Goal: Transaction & Acquisition: Purchase product/service

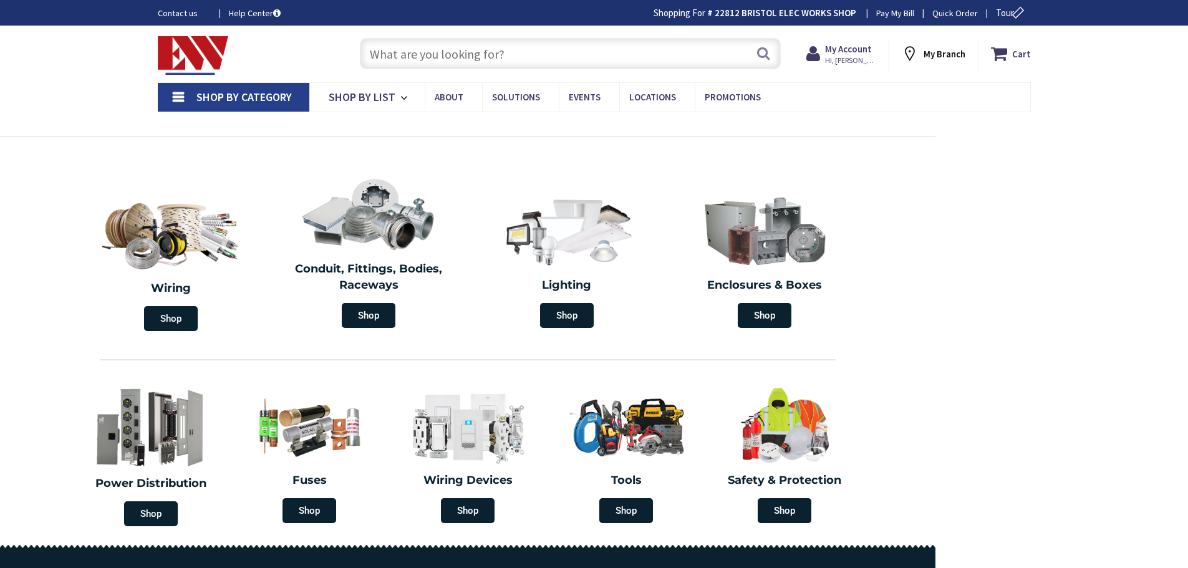
type input "[PERSON_NAME][GEOGRAPHIC_DATA], [GEOGRAPHIC_DATA]"
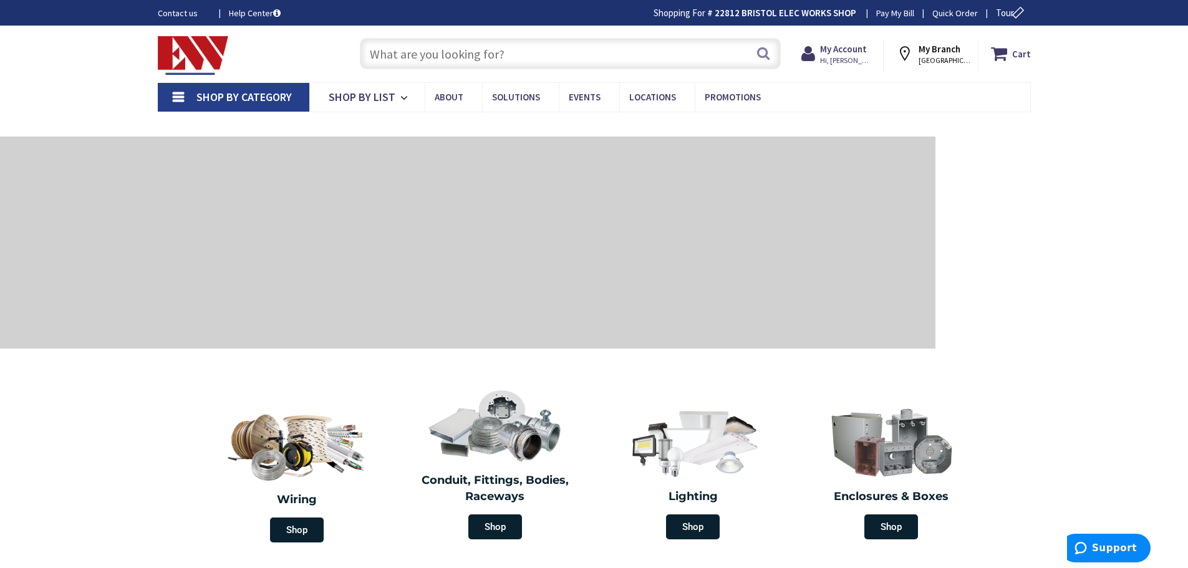
click at [522, 52] on input "text" at bounding box center [570, 53] width 421 height 31
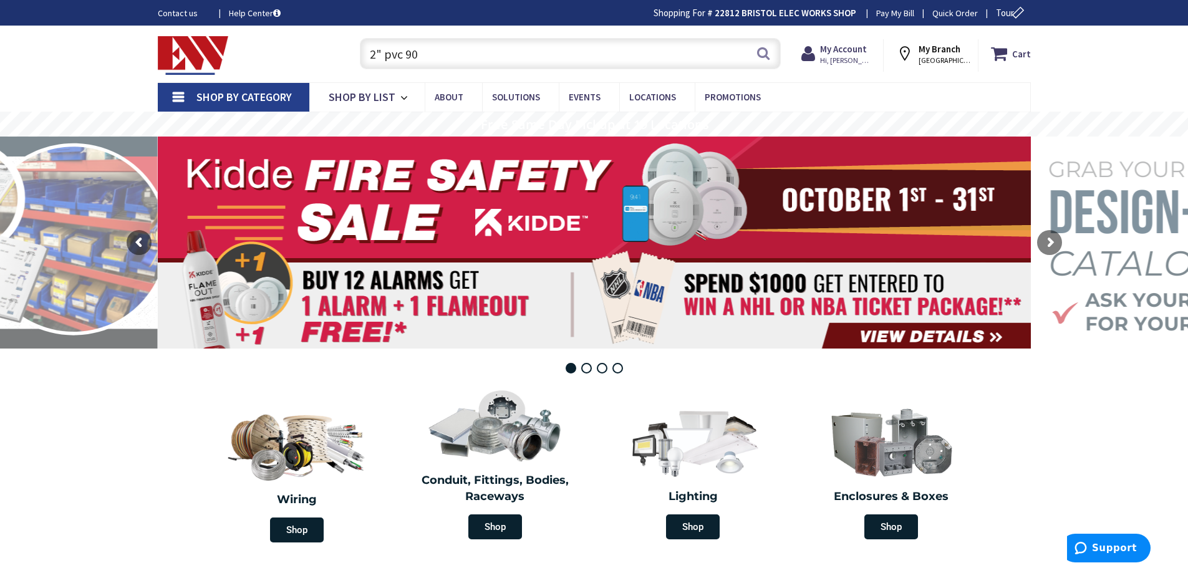
type input "2" pvc 90"
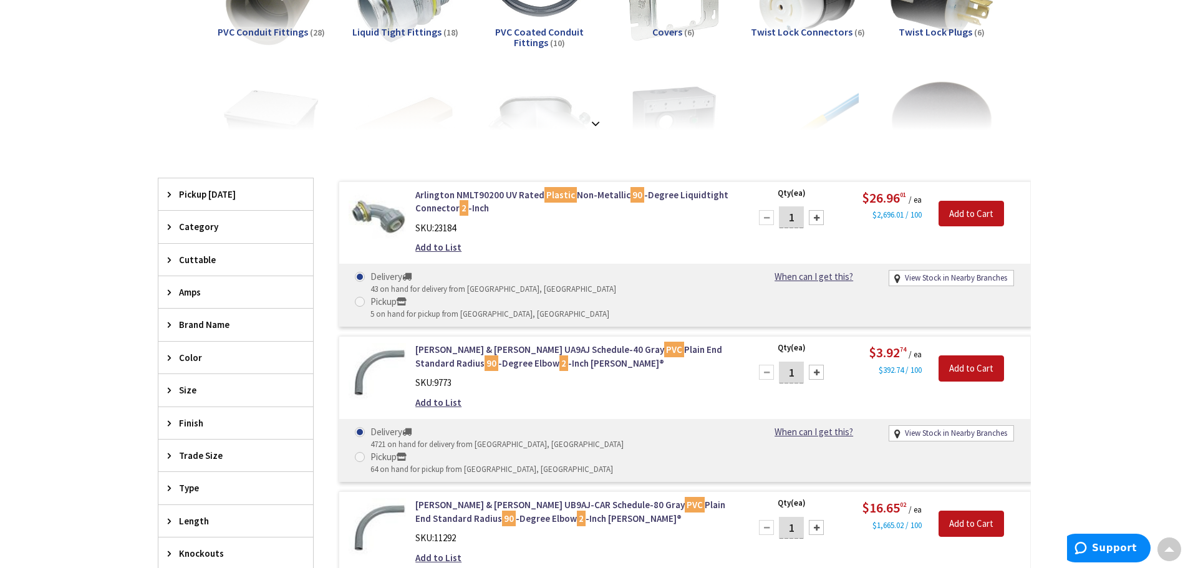
click at [813, 365] on div at bounding box center [816, 372] width 15 height 15
type input "2"
click at [969, 355] on input "Add to Cart" at bounding box center [971, 368] width 65 height 26
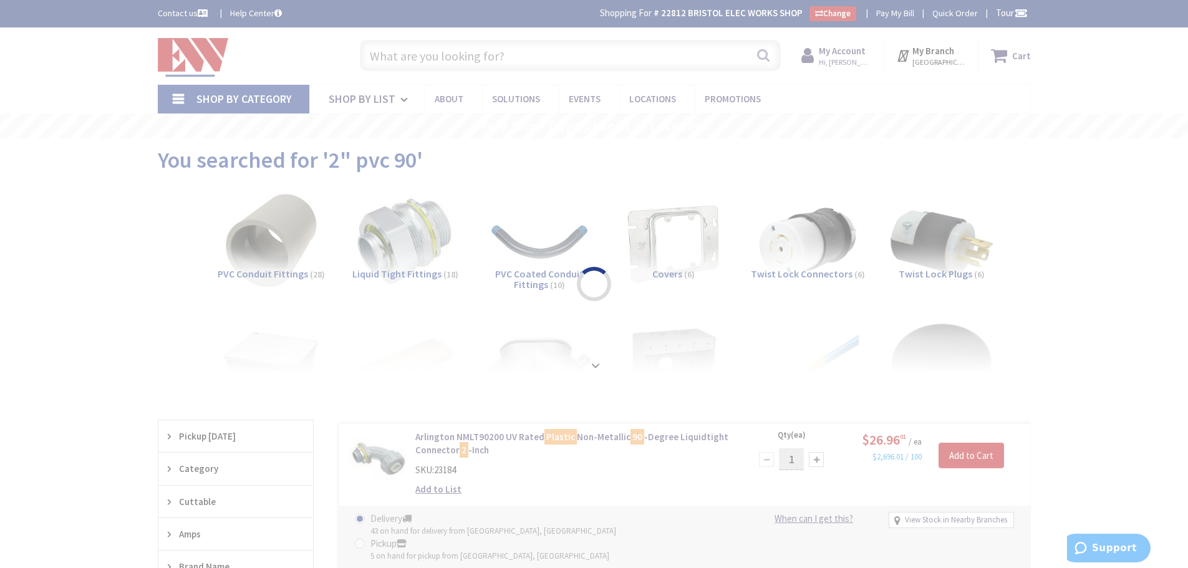
click at [397, 51] on div "Please wait..." at bounding box center [594, 284] width 1188 height 568
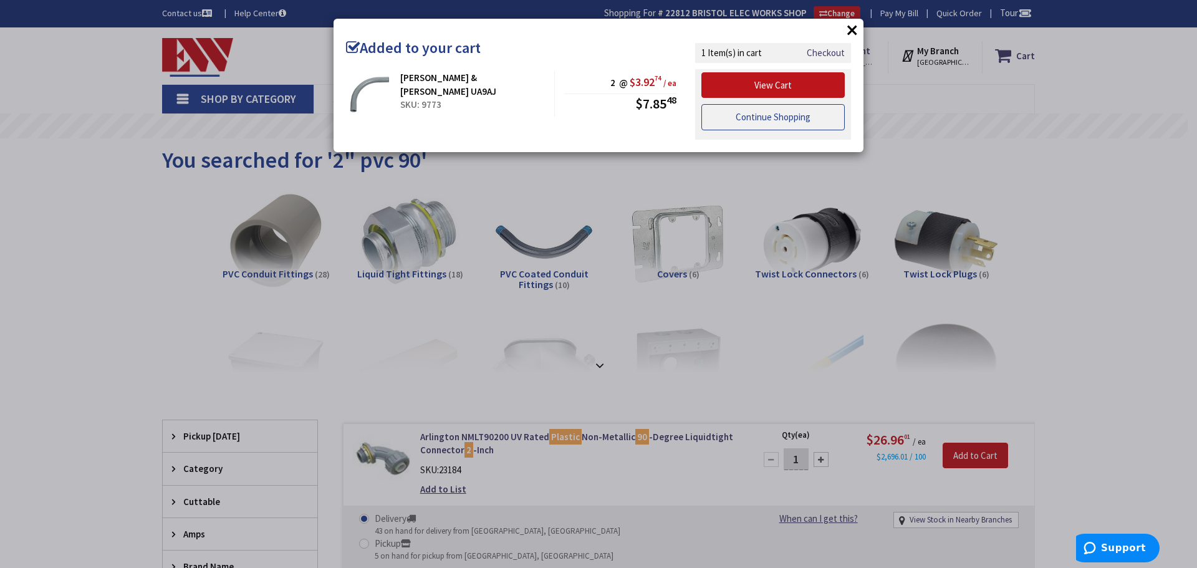
drag, startPoint x: 758, startPoint y: 124, endPoint x: 753, endPoint y: 119, distance: 6.6
click at [758, 123] on link "Continue Shopping" at bounding box center [773, 117] width 143 height 26
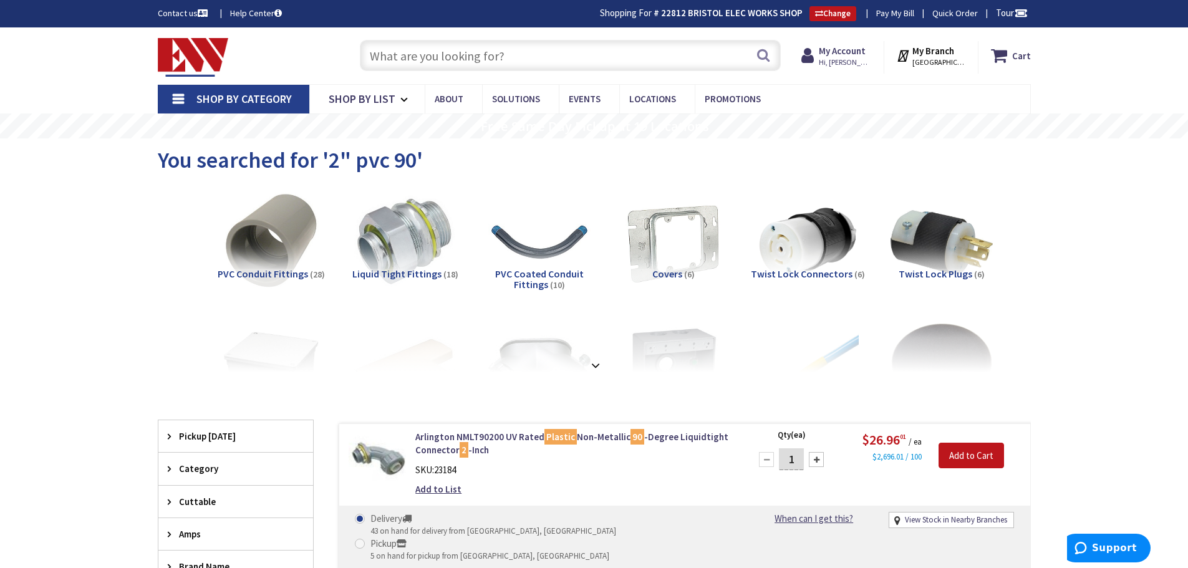
click at [372, 52] on input "text" at bounding box center [570, 55] width 421 height 31
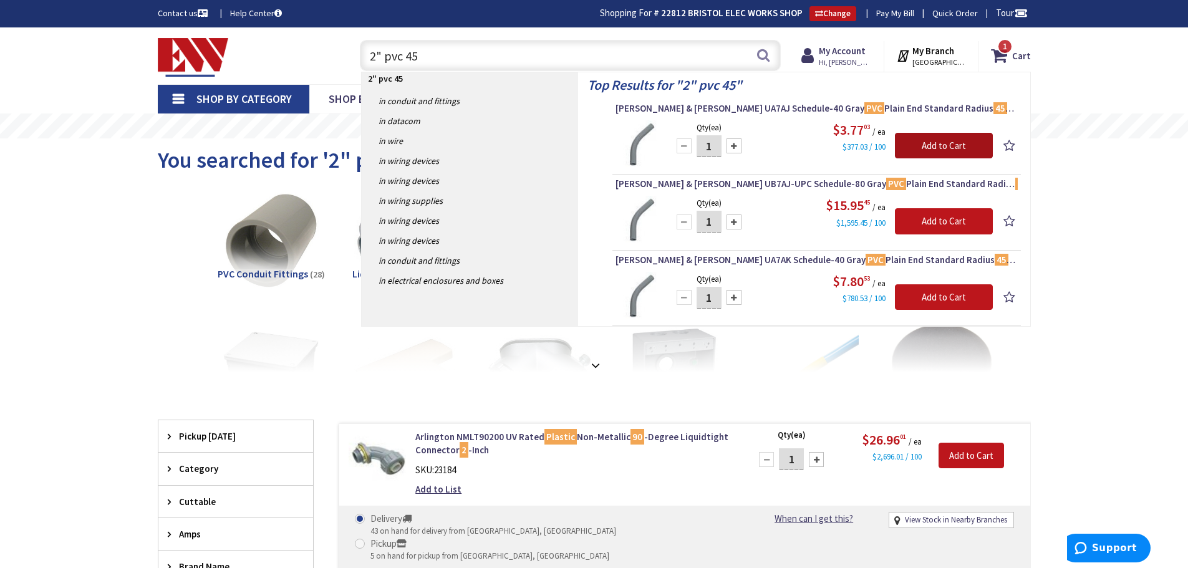
click at [911, 145] on input "Add to Cart" at bounding box center [944, 146] width 98 height 26
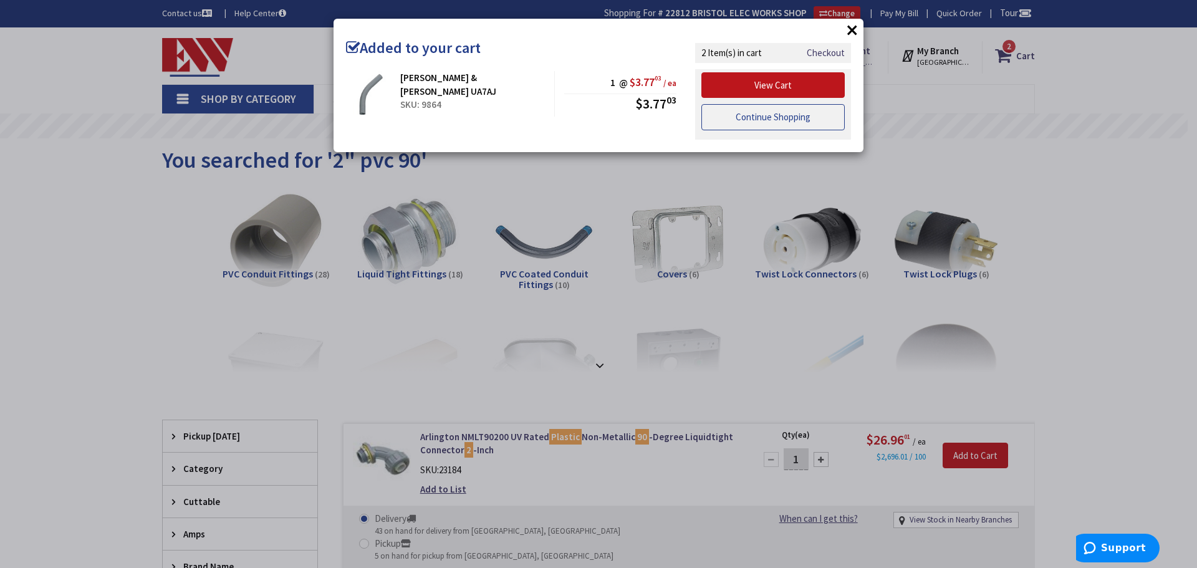
click at [732, 122] on link "Continue Shopping" at bounding box center [773, 117] width 143 height 26
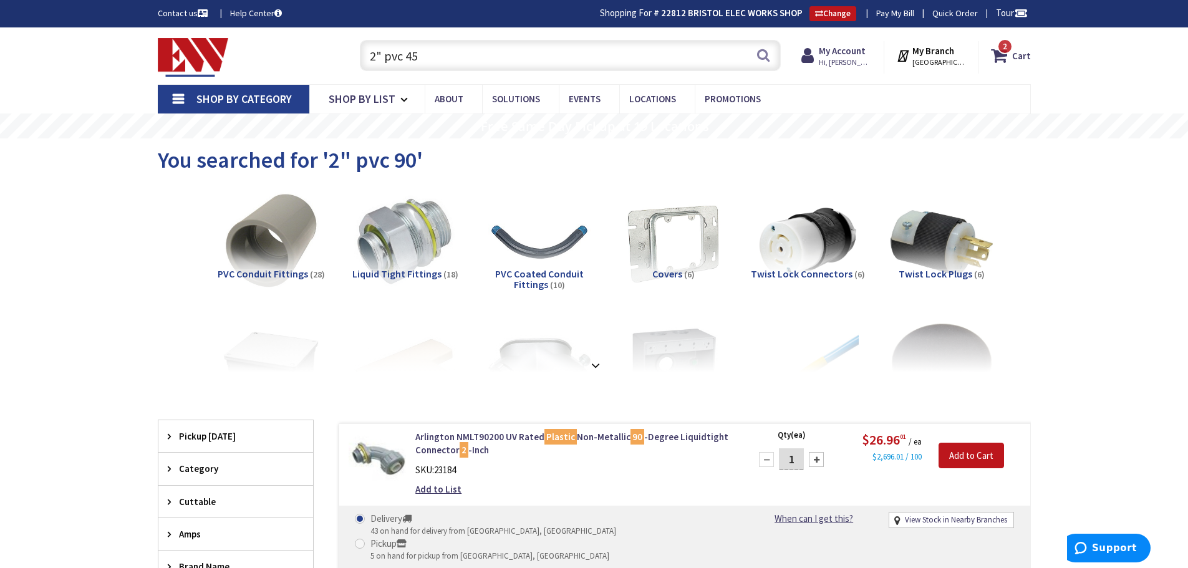
drag, startPoint x: 437, startPoint y: 46, endPoint x: 434, endPoint y: 58, distance: 12.3
click at [434, 58] on input "2" pvc 45" at bounding box center [570, 55] width 421 height 31
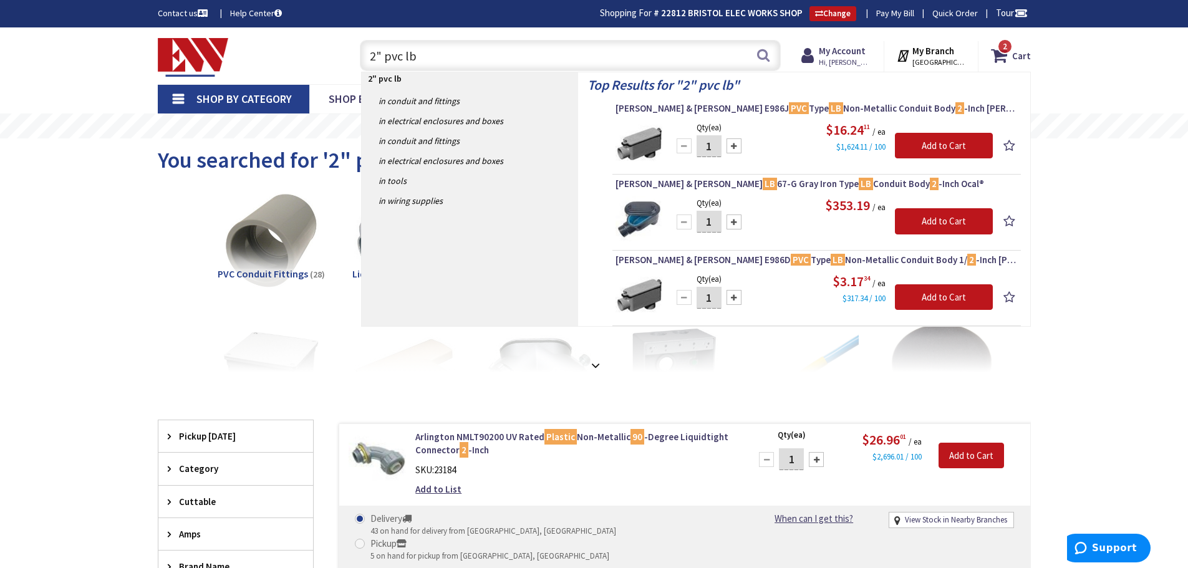
drag, startPoint x: 374, startPoint y: 64, endPoint x: 351, endPoint y: 56, distance: 23.9
click at [354, 56] on div "2" pvc lb 2" pvc lb Search" at bounding box center [567, 55] width 427 height 40
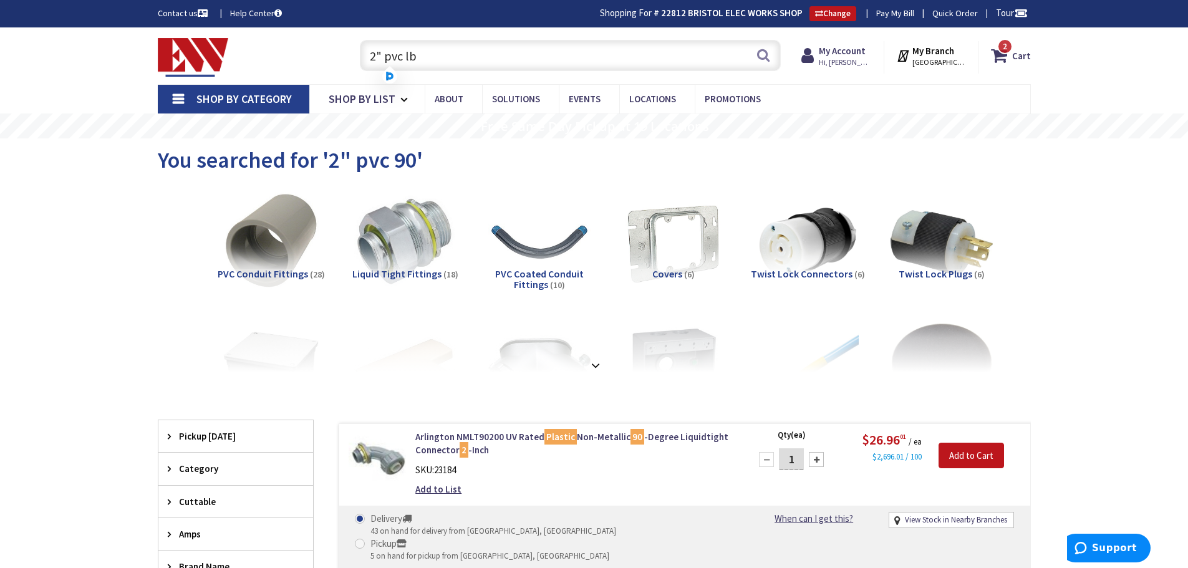
type input "b"
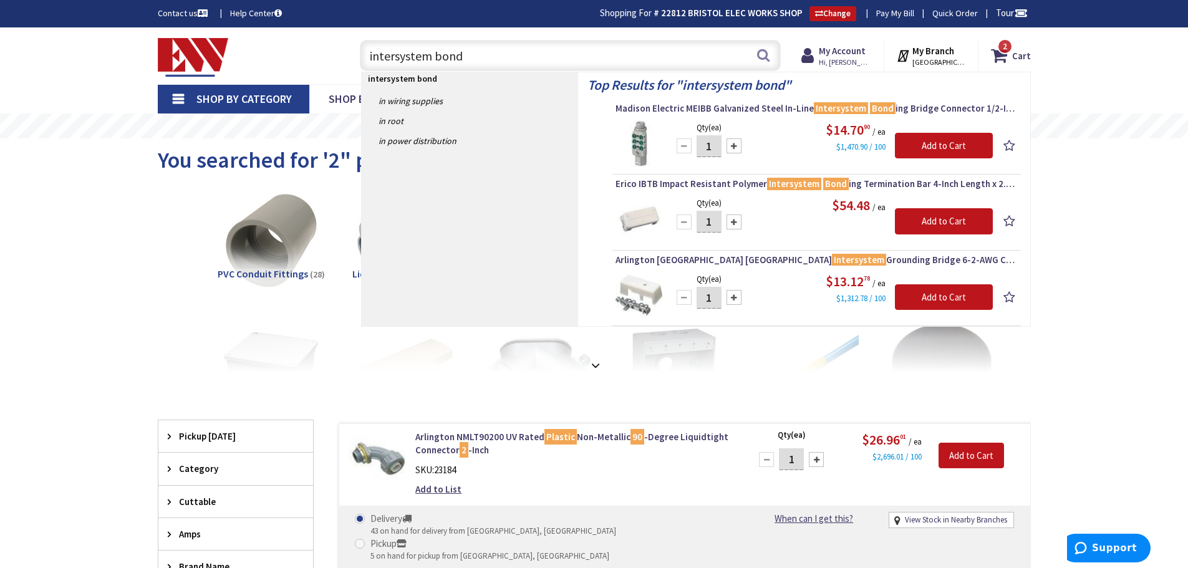
drag, startPoint x: 480, startPoint y: 57, endPoint x: 286, endPoint y: 51, distance: 194.1
click at [286, 51] on div "Toggle Nav intersystem bond intersystem bond Search 2 2 2 items Cart My Cart 2 …" at bounding box center [594, 56] width 892 height 42
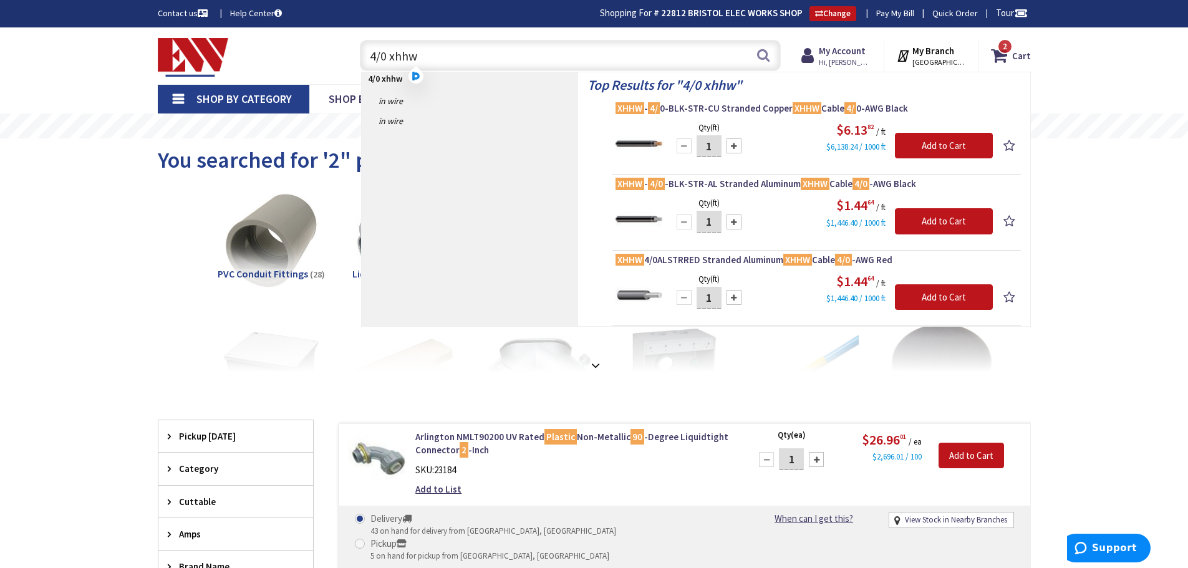
type input "4/0 xhhw"
click at [1008, 49] on span "2 2 items" at bounding box center [1005, 47] width 16 height 16
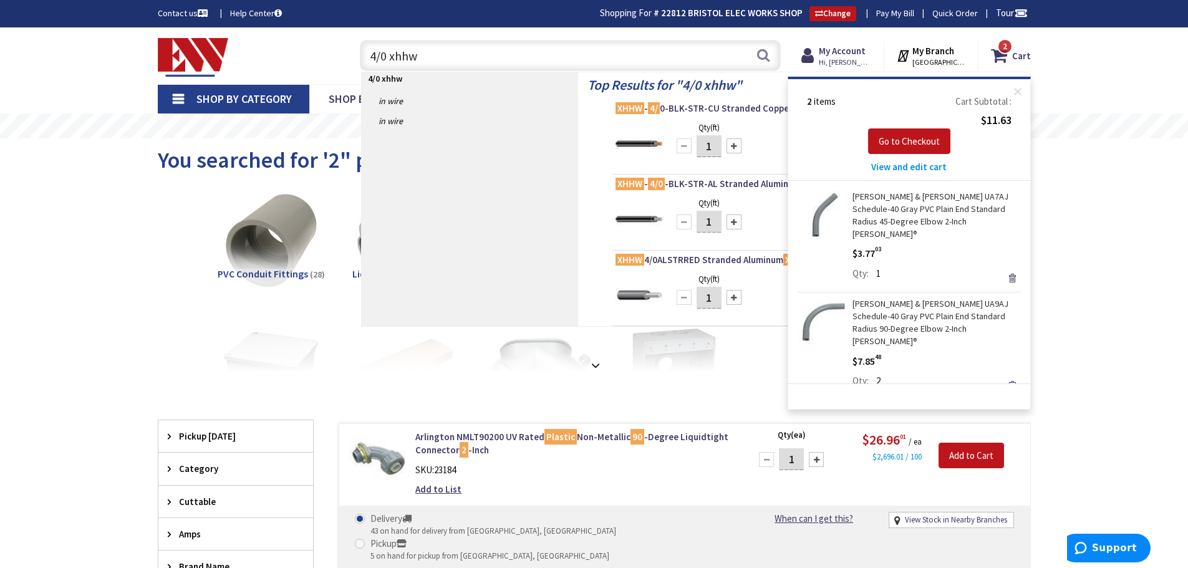
click at [901, 195] on link "[PERSON_NAME] & [PERSON_NAME] UA7AJ Schedule-40 Gray PVC Plain End Standard Rad…" at bounding box center [937, 215] width 168 height 50
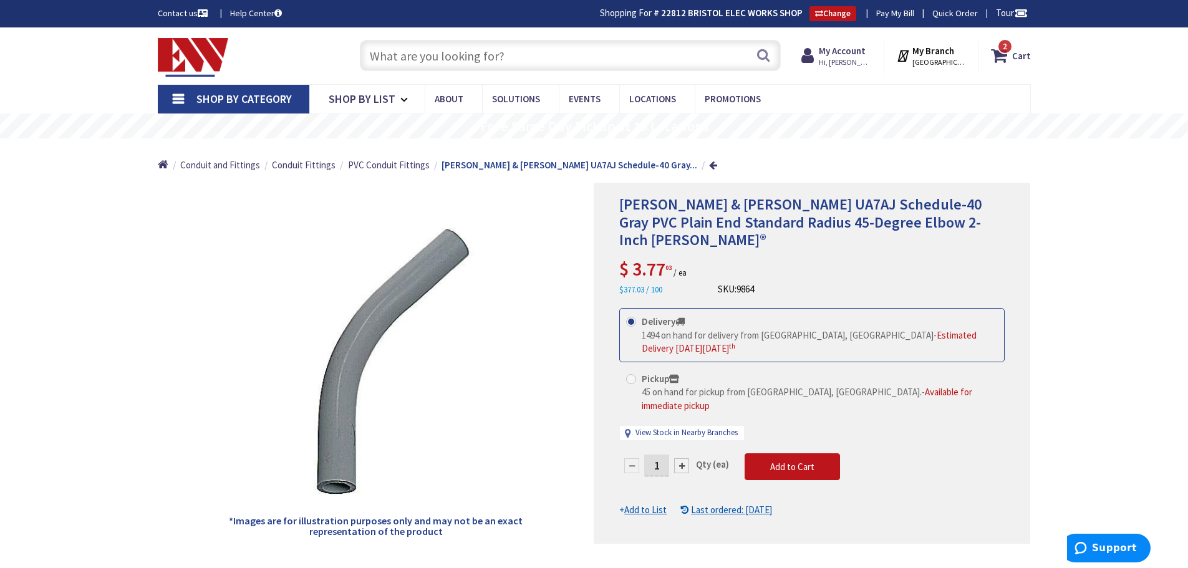
click at [387, 54] on input "text" at bounding box center [570, 55] width 421 height 31
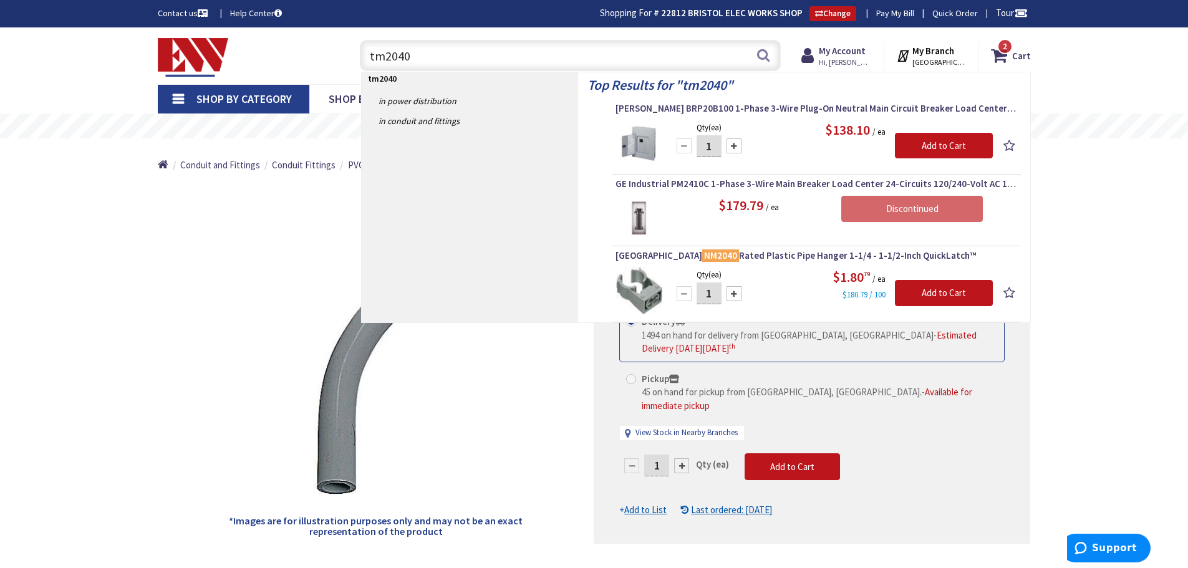
type input "tm2040"
click at [210, 93] on span "Shop By Category" at bounding box center [243, 99] width 95 height 14
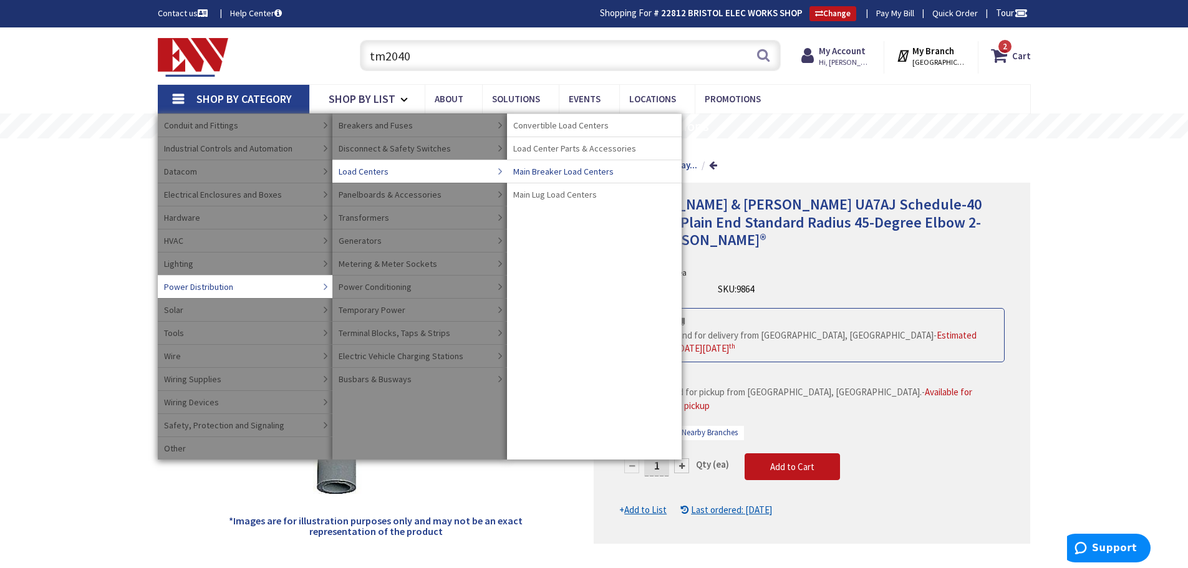
click at [539, 169] on span "Main Breaker Load Centers" at bounding box center [563, 171] width 100 height 12
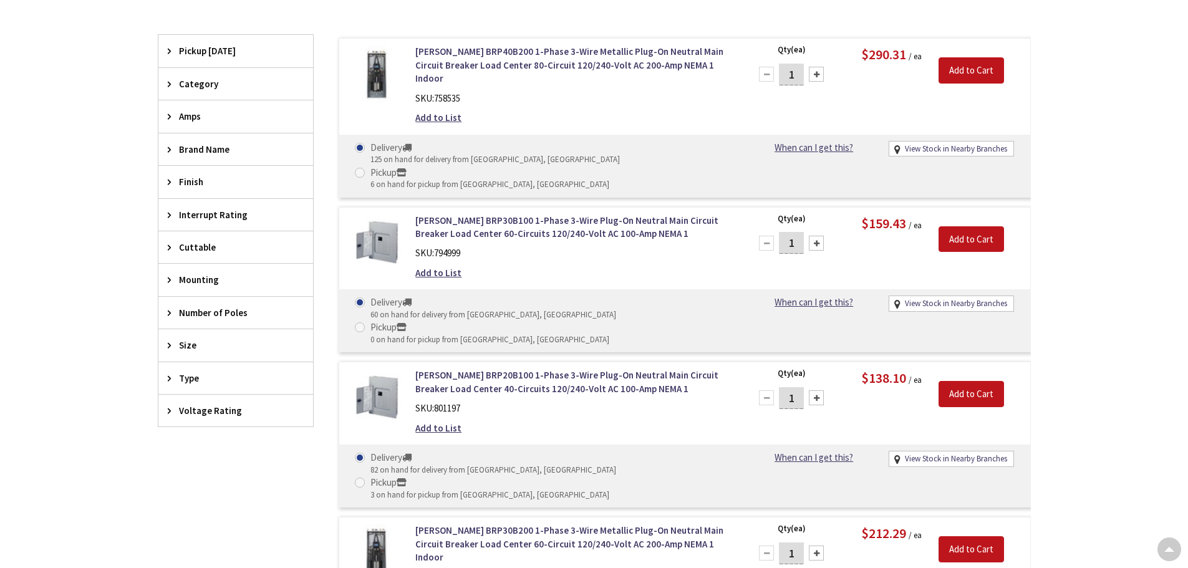
click at [167, 145] on div "Brand Name" at bounding box center [235, 149] width 155 height 32
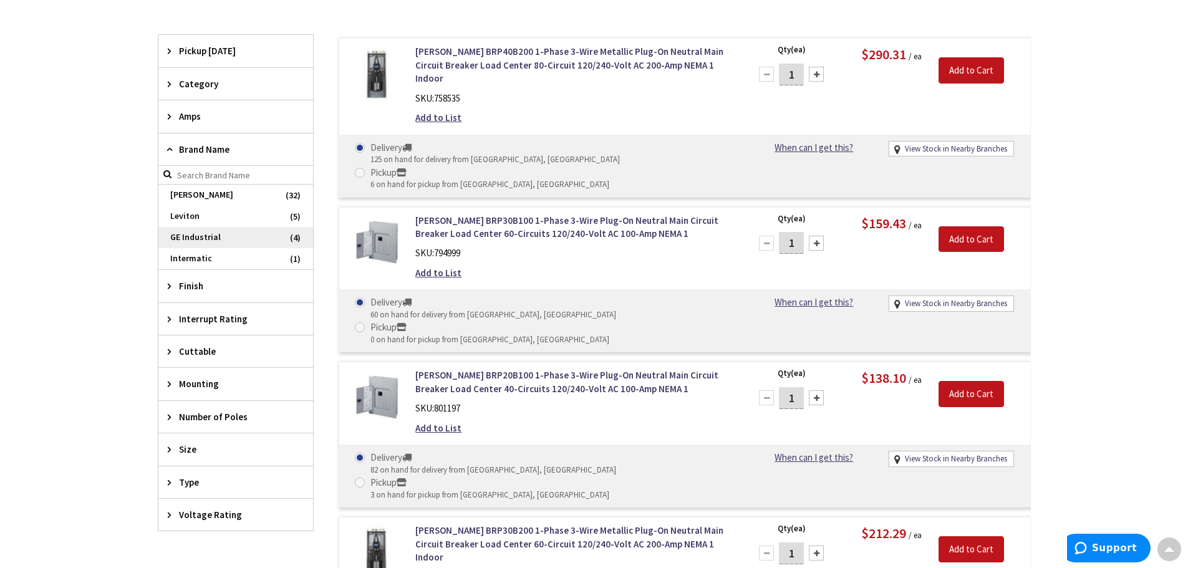
click at [191, 238] on span "GE Industrial" at bounding box center [235, 237] width 155 height 21
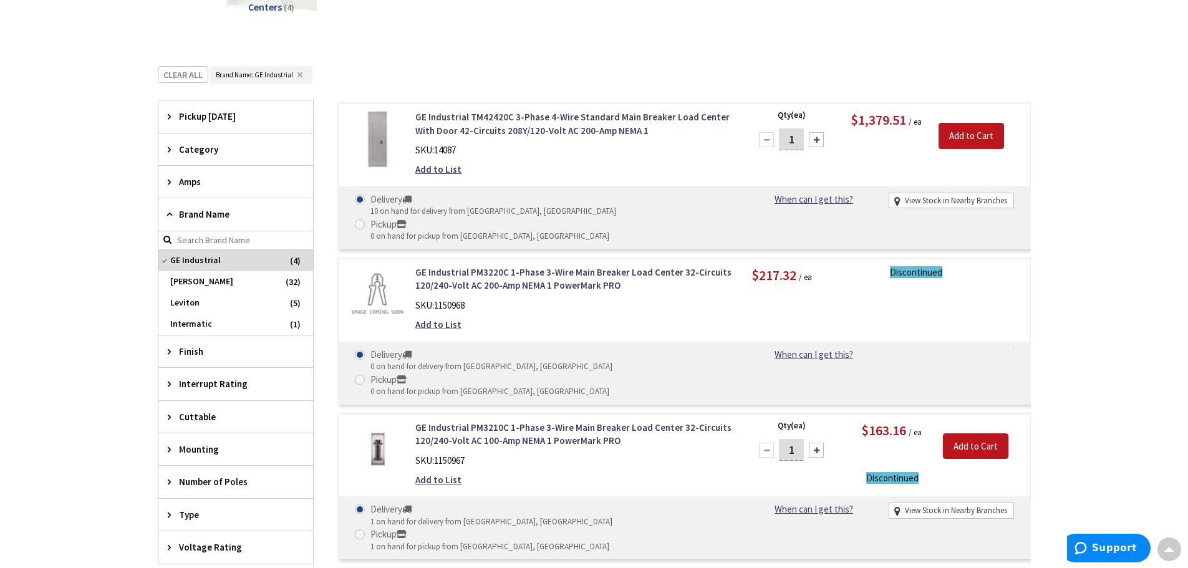
scroll to position [314, 0]
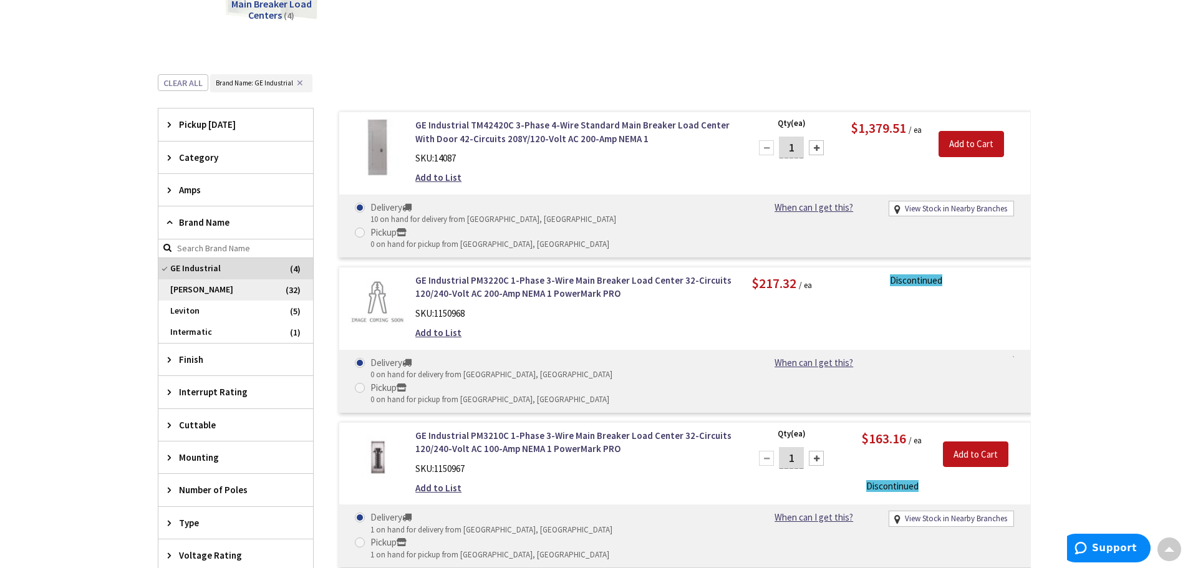
click at [186, 289] on span "Eaton" at bounding box center [235, 289] width 155 height 21
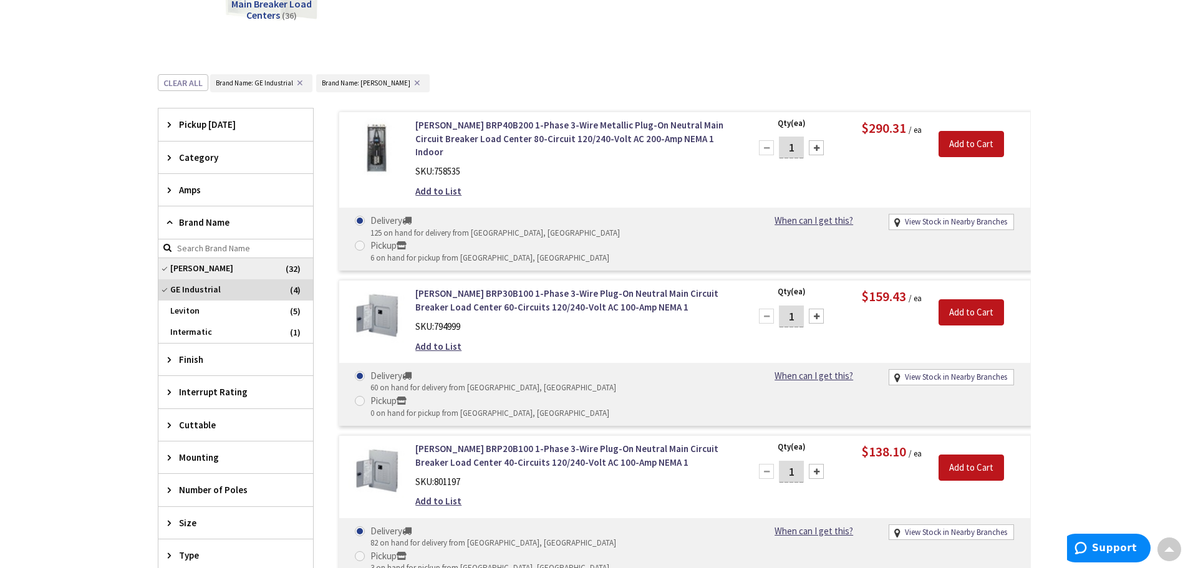
click at [169, 266] on span "Eaton" at bounding box center [235, 268] width 155 height 21
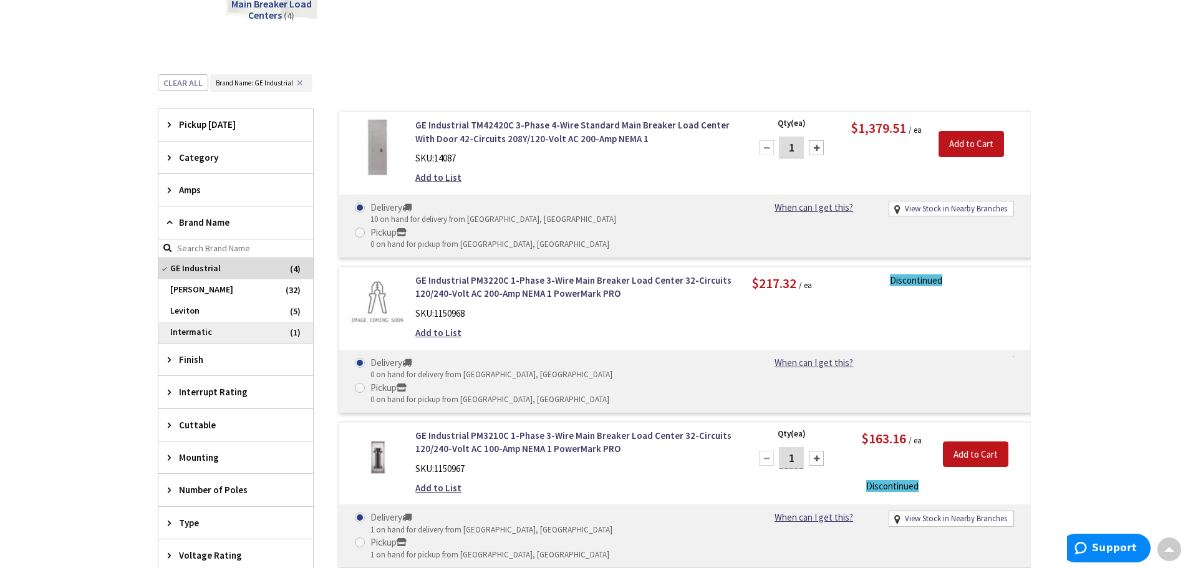
click at [167, 264] on span "GE Industrial" at bounding box center [235, 268] width 155 height 21
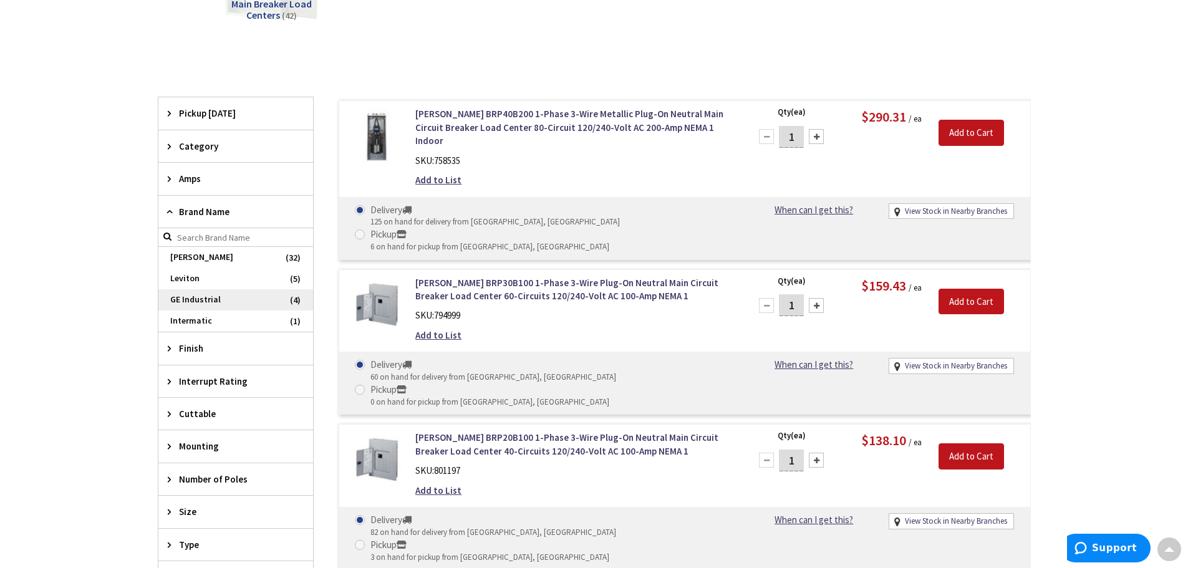
click at [185, 293] on span "GE Industrial" at bounding box center [235, 299] width 155 height 21
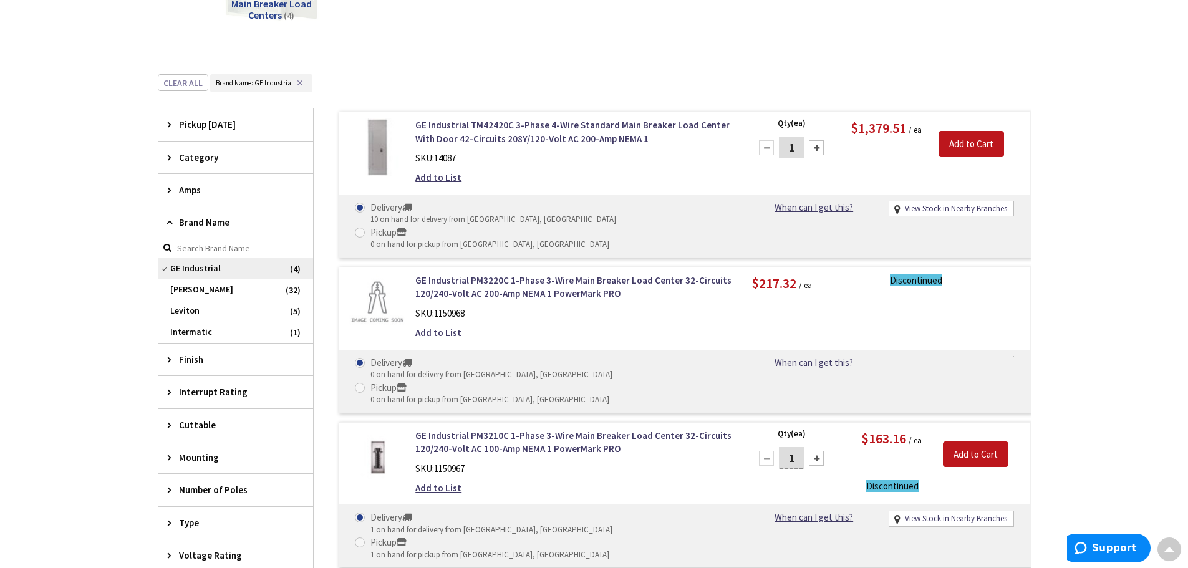
click at [175, 261] on span "GE Industrial" at bounding box center [235, 268] width 155 height 21
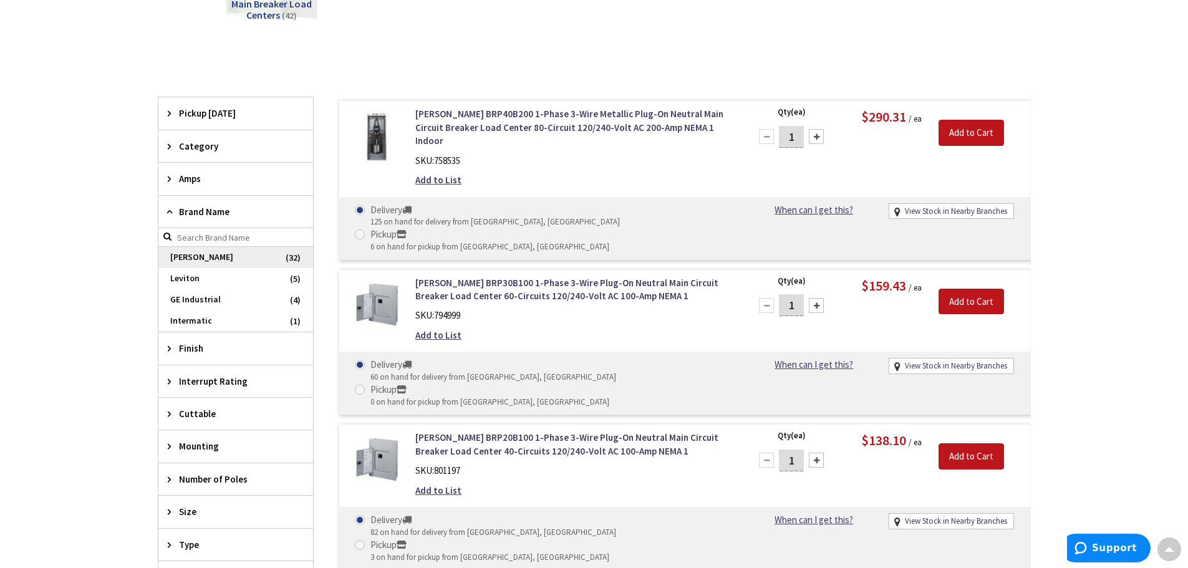
click at [190, 259] on span "Eaton" at bounding box center [235, 257] width 155 height 21
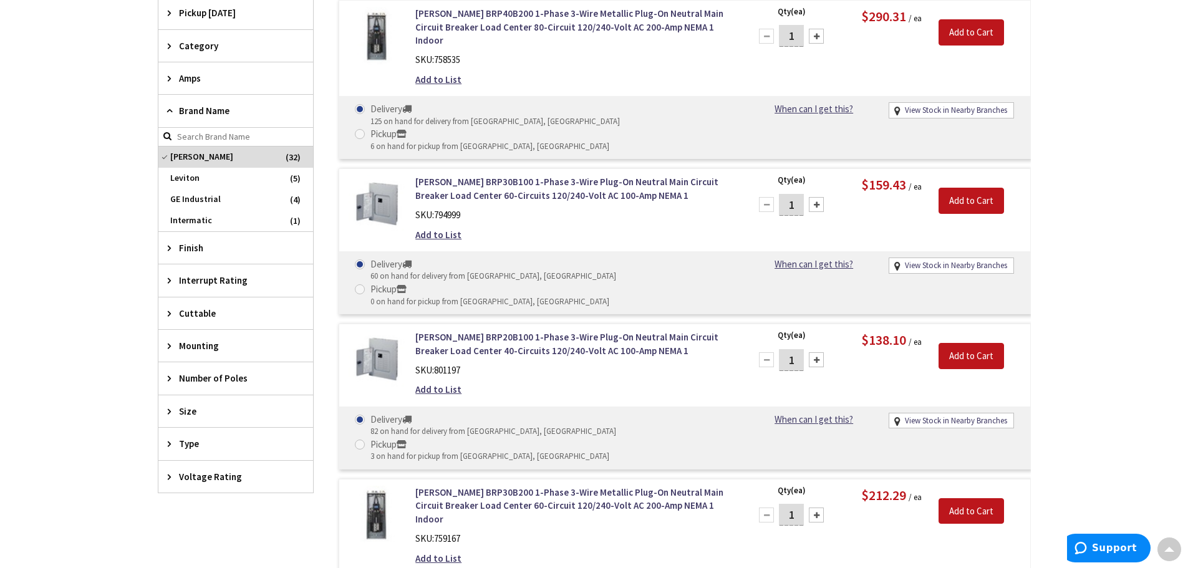
scroll to position [438, 0]
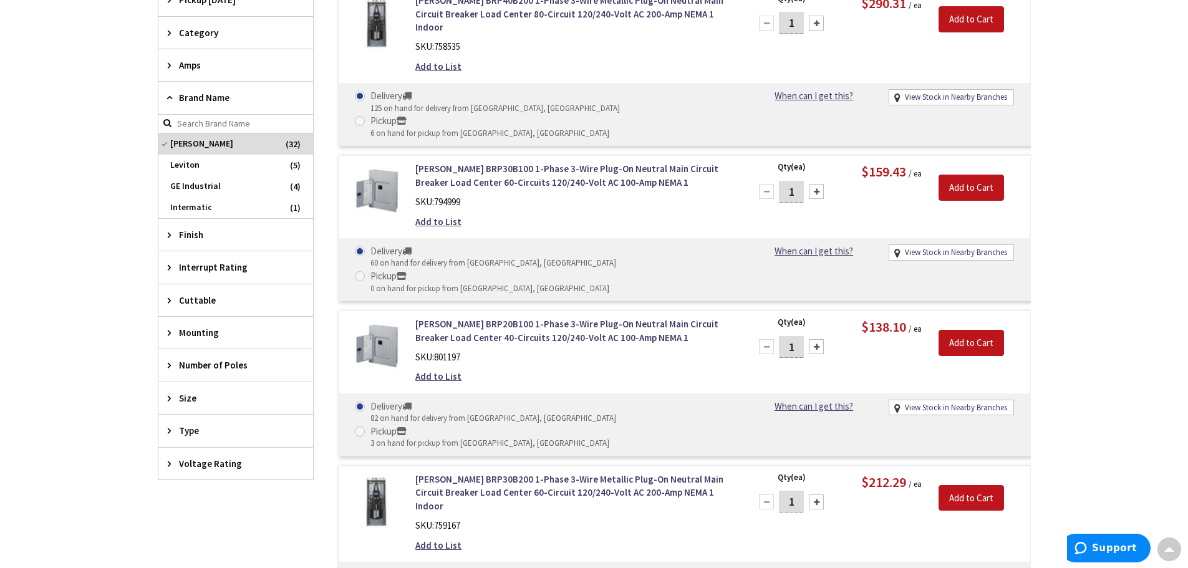
click at [170, 402] on icon at bounding box center [172, 398] width 9 height 9
click at [163, 70] on div "Amps" at bounding box center [235, 65] width 155 height 32
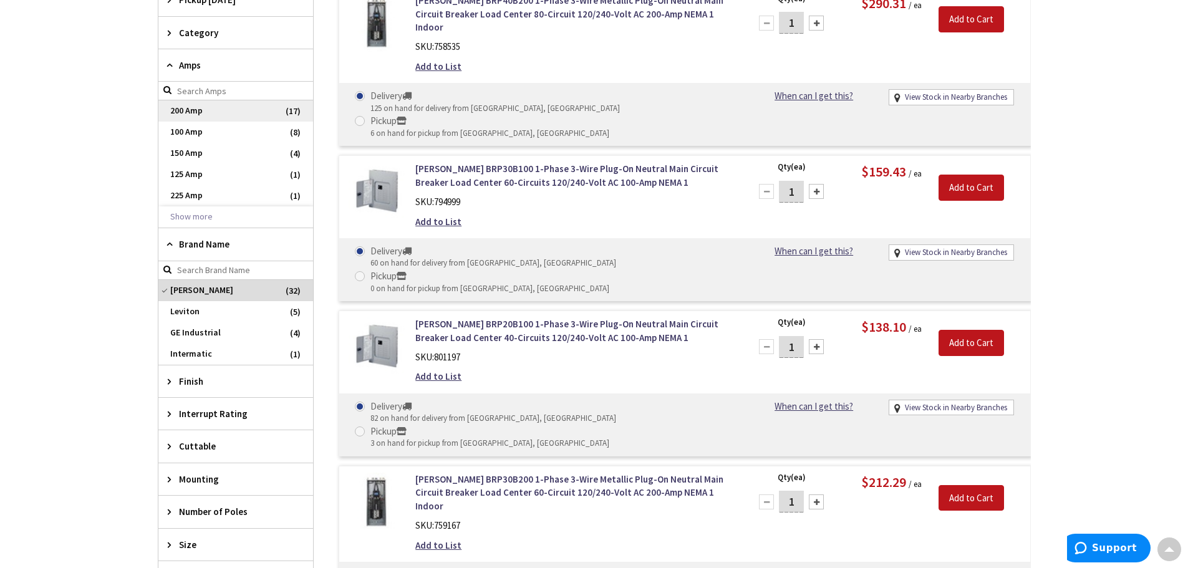
click at [173, 108] on span "200 Amp" at bounding box center [235, 110] width 155 height 21
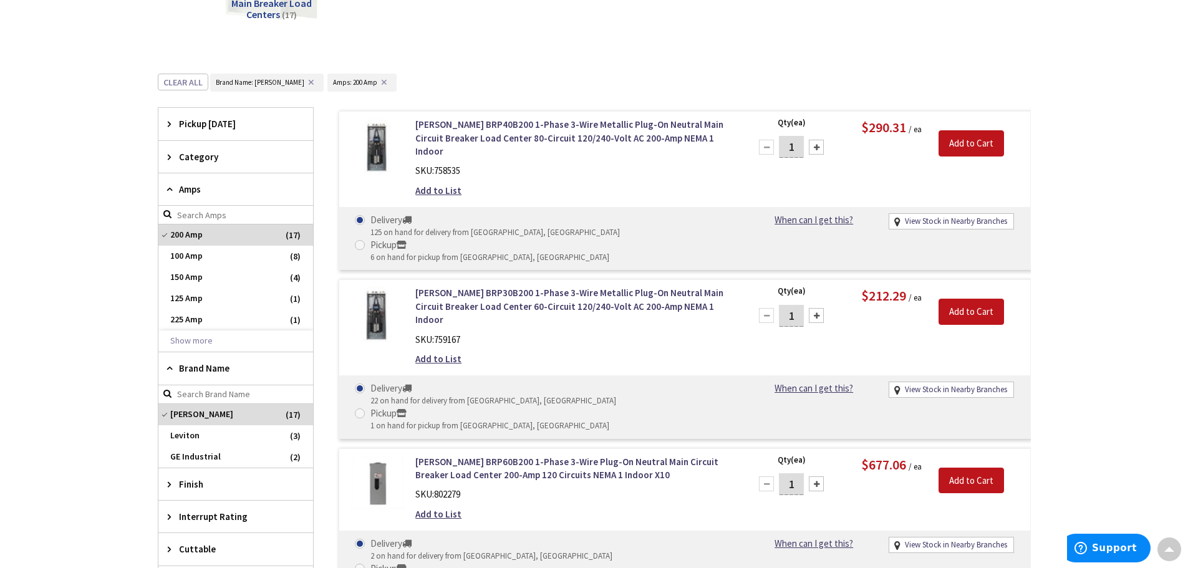
scroll to position [312, 0]
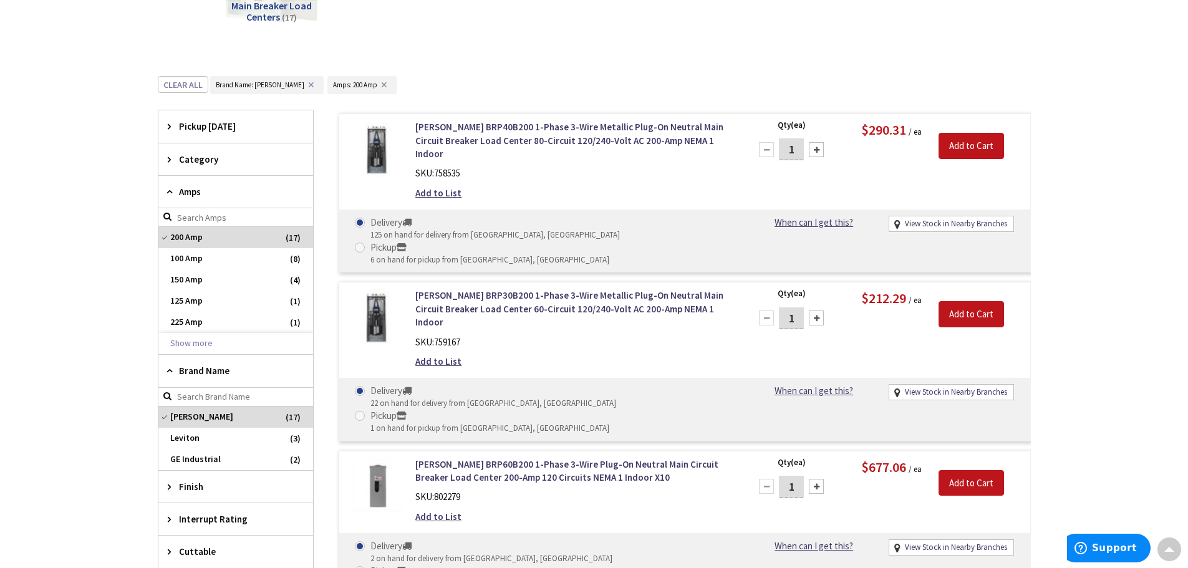
click at [178, 192] on div "Amps" at bounding box center [235, 192] width 155 height 32
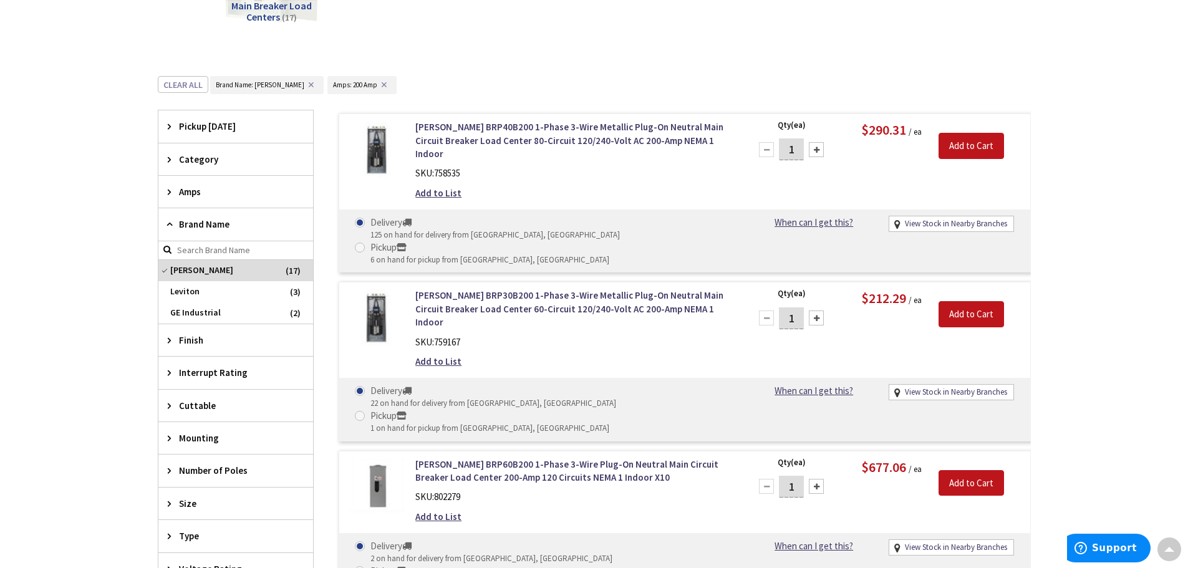
click at [180, 193] on span "Amps" at bounding box center [230, 191] width 102 height 13
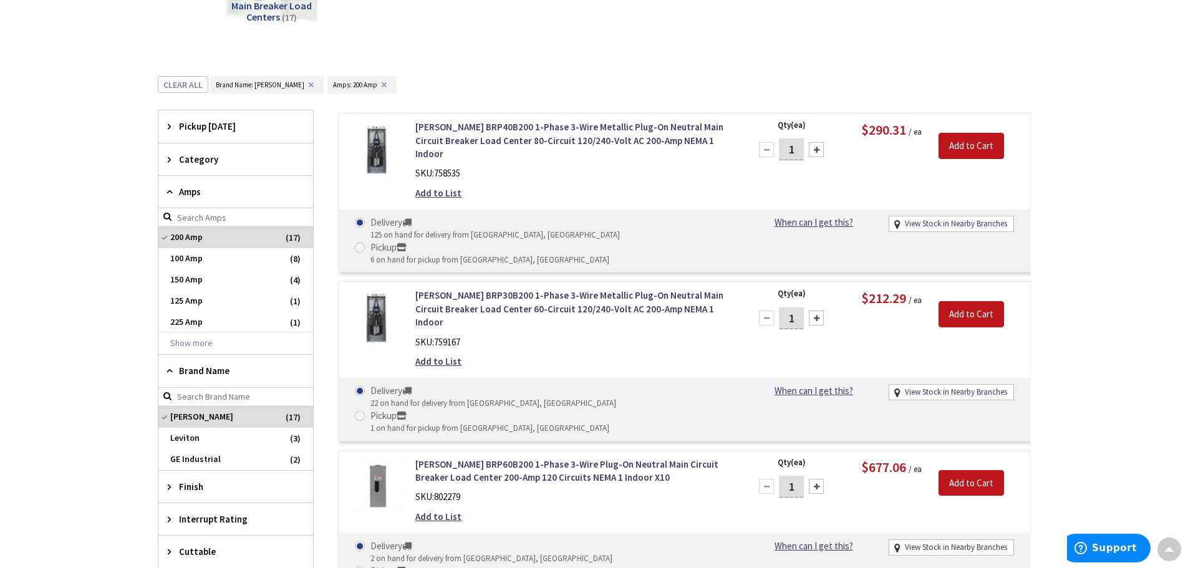
click at [180, 368] on span "Brand Name" at bounding box center [230, 370] width 102 height 13
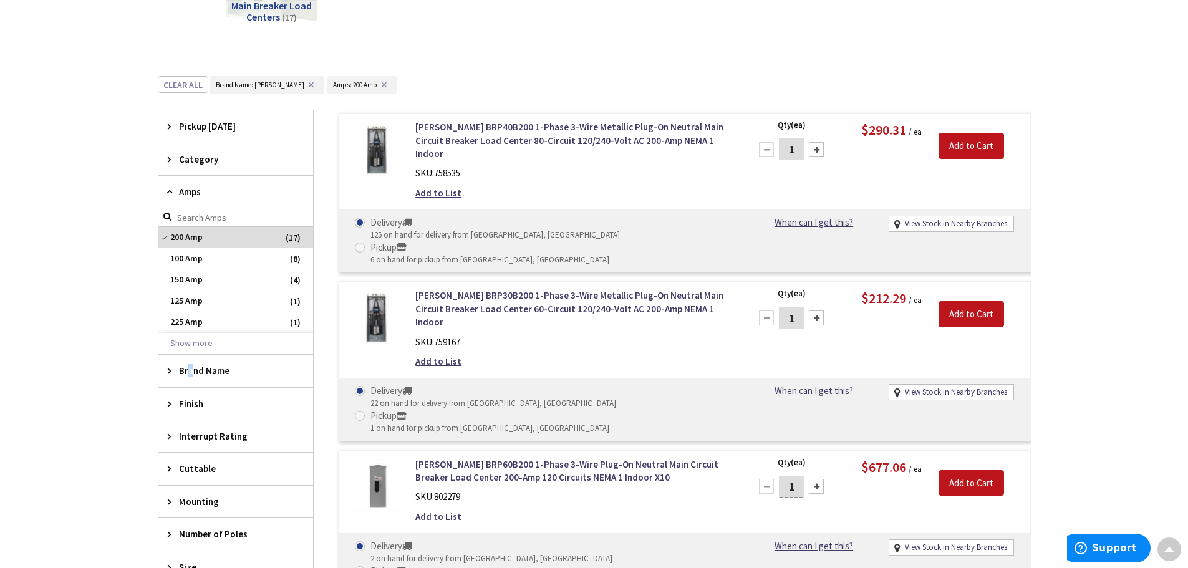
click at [191, 372] on span "Brand Name" at bounding box center [230, 370] width 102 height 13
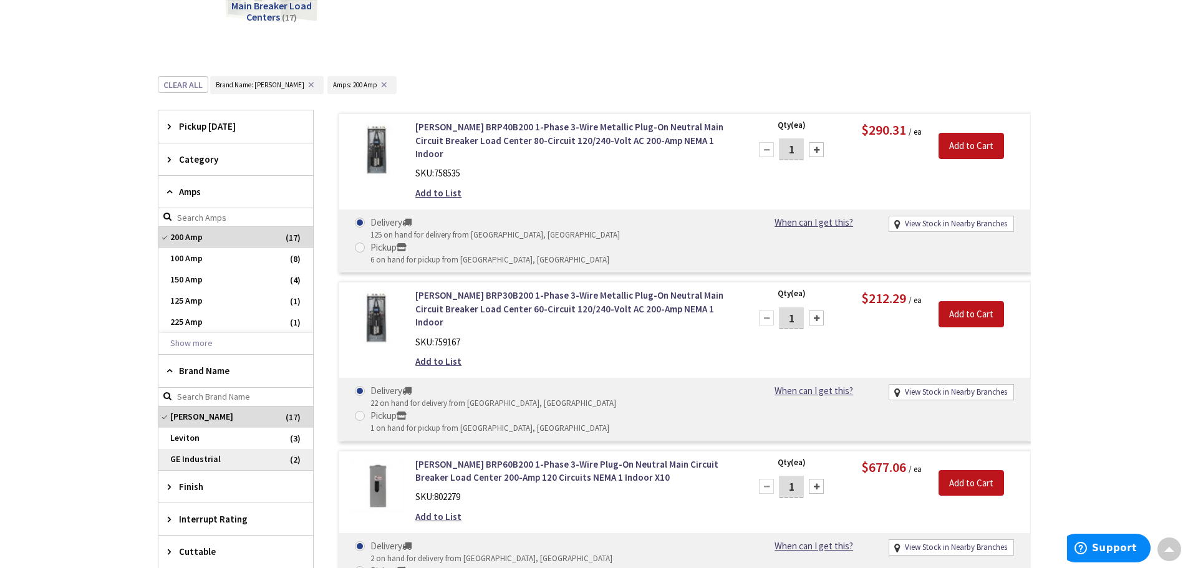
click at [175, 455] on span "GE Industrial" at bounding box center [235, 459] width 155 height 21
drag, startPoint x: 175, startPoint y: 455, endPoint x: 193, endPoint y: 398, distance: 60.2
click at [177, 449] on span "Leviton" at bounding box center [235, 438] width 155 height 21
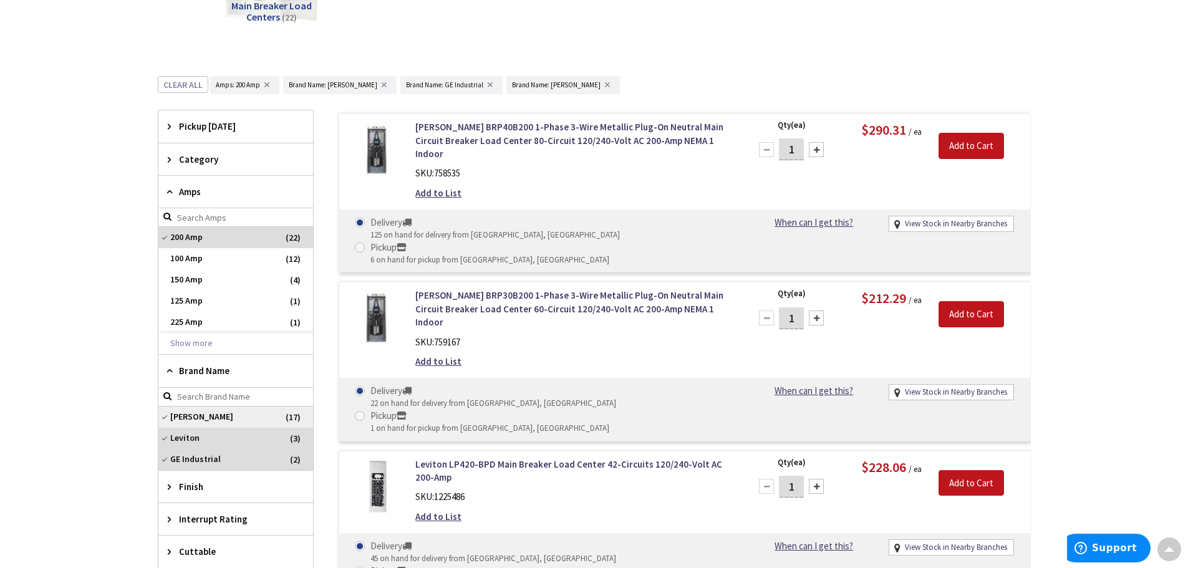
click at [167, 419] on span "Eaton" at bounding box center [235, 417] width 155 height 21
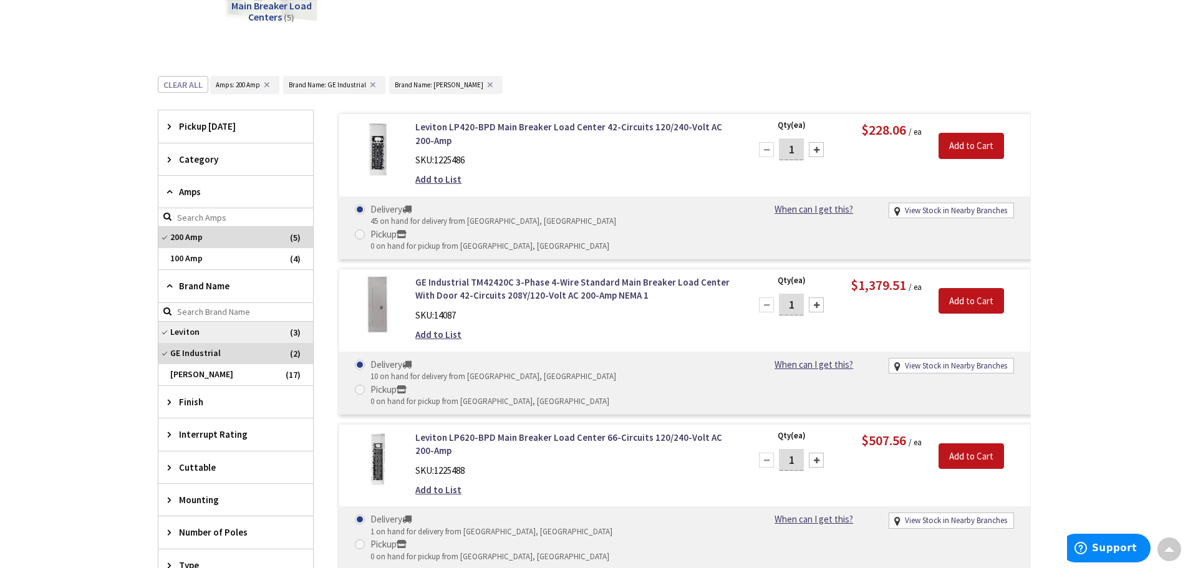
click at [166, 332] on span "Leviton" at bounding box center [235, 332] width 155 height 21
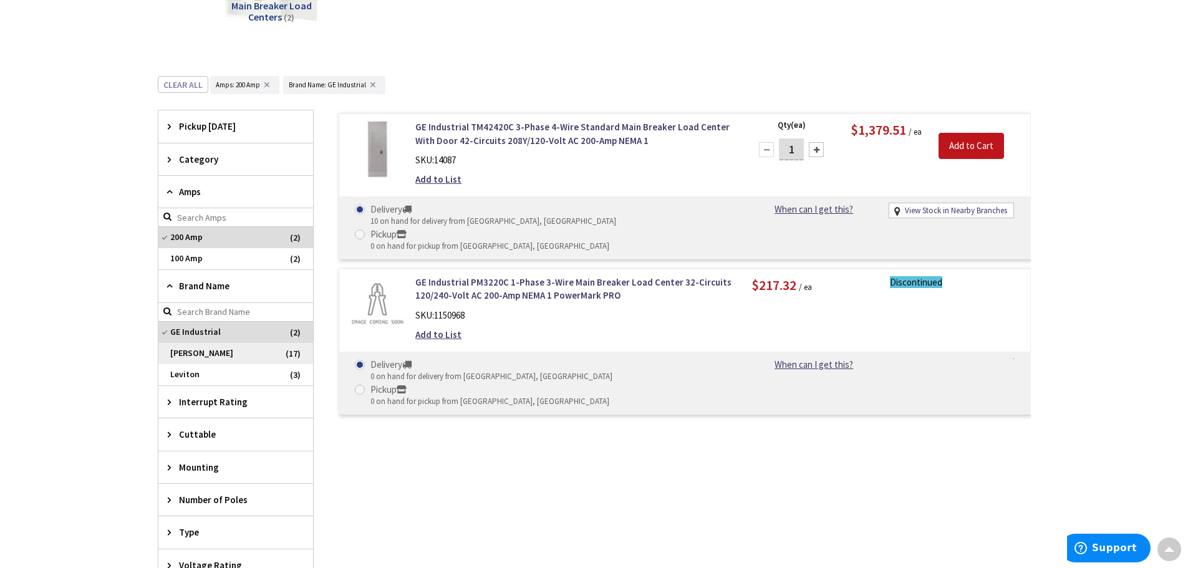
click at [190, 354] on span "Eaton" at bounding box center [235, 353] width 155 height 21
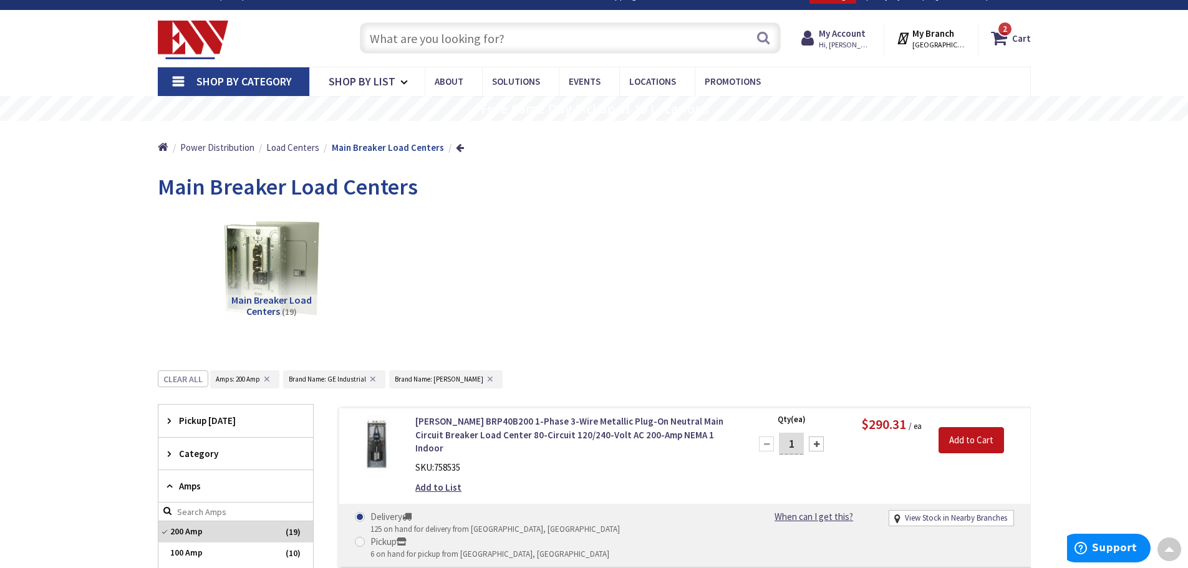
scroll to position [0, 0]
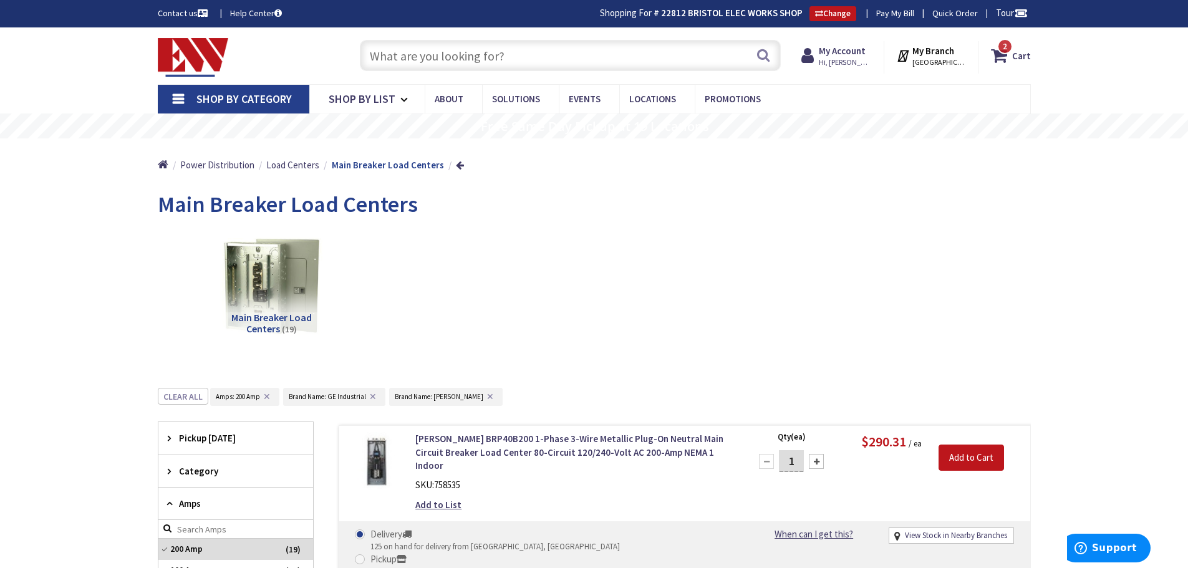
click at [399, 52] on input "text" at bounding box center [570, 55] width 421 height 31
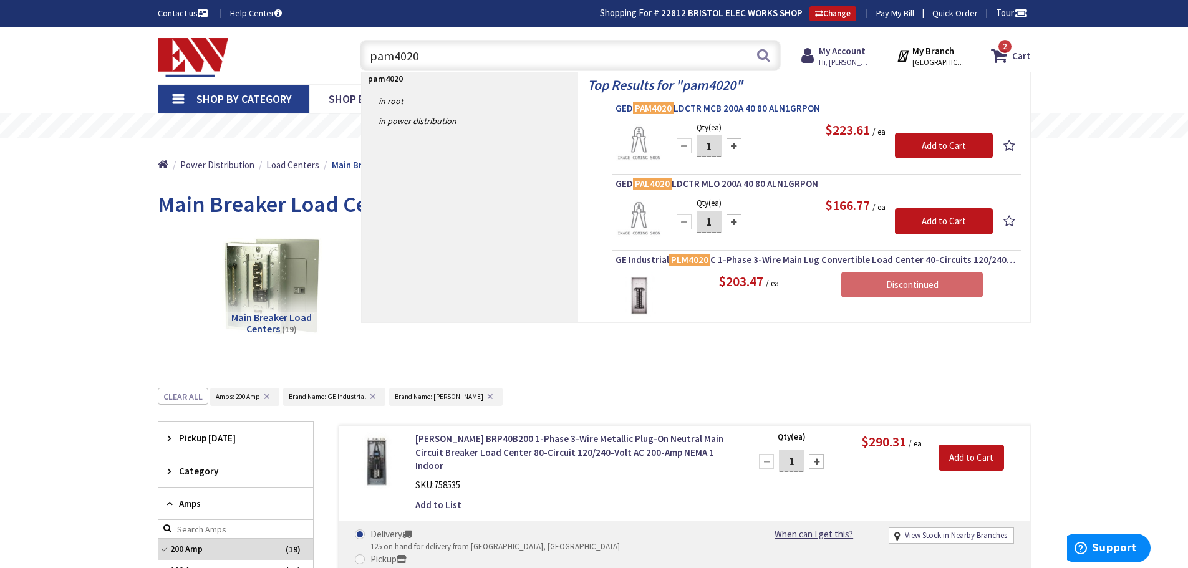
type input "pam4020"
click at [725, 109] on span "GED PAM4020 LDCTR MCB 200A 40 80 ALN1GRPON" at bounding box center [817, 108] width 402 height 12
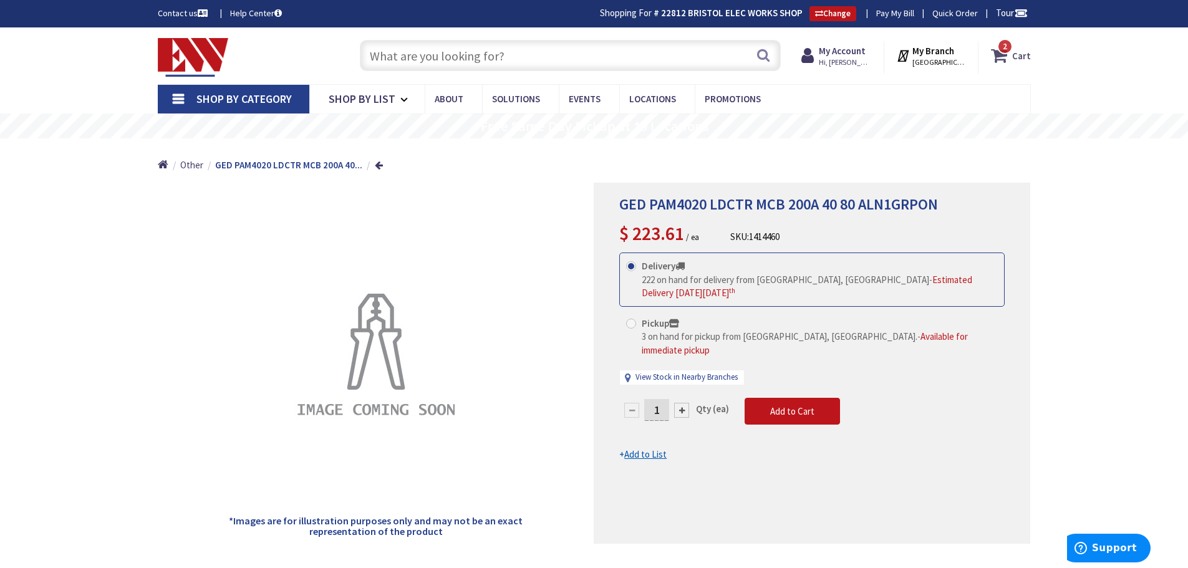
click at [1007, 48] on span "2" at bounding box center [1005, 46] width 4 height 11
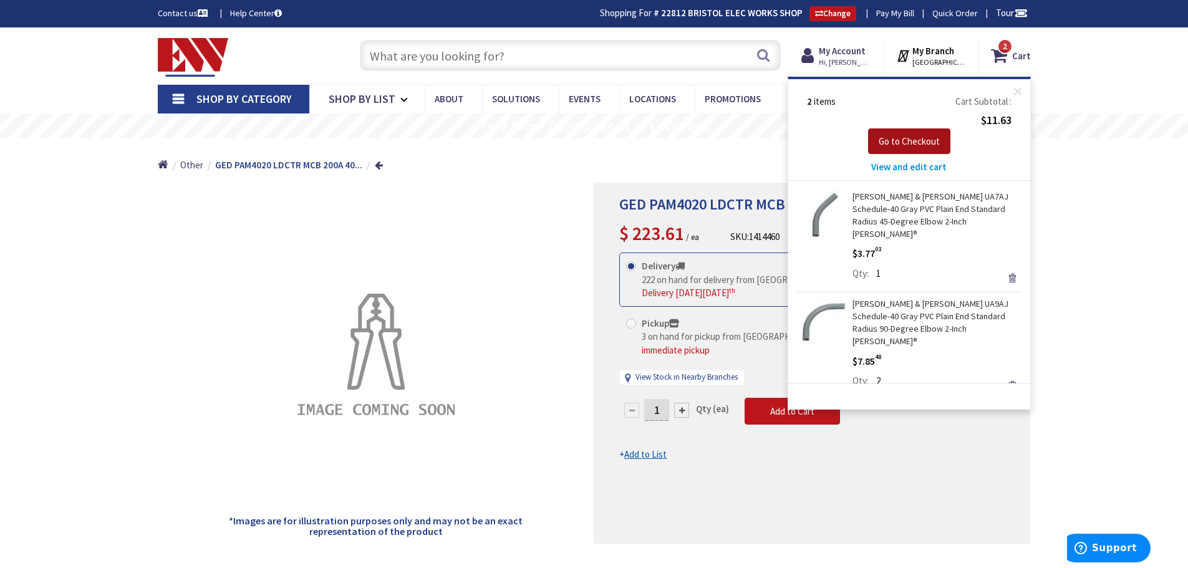
click at [896, 140] on span "Go to Checkout" at bounding box center [909, 141] width 61 height 12
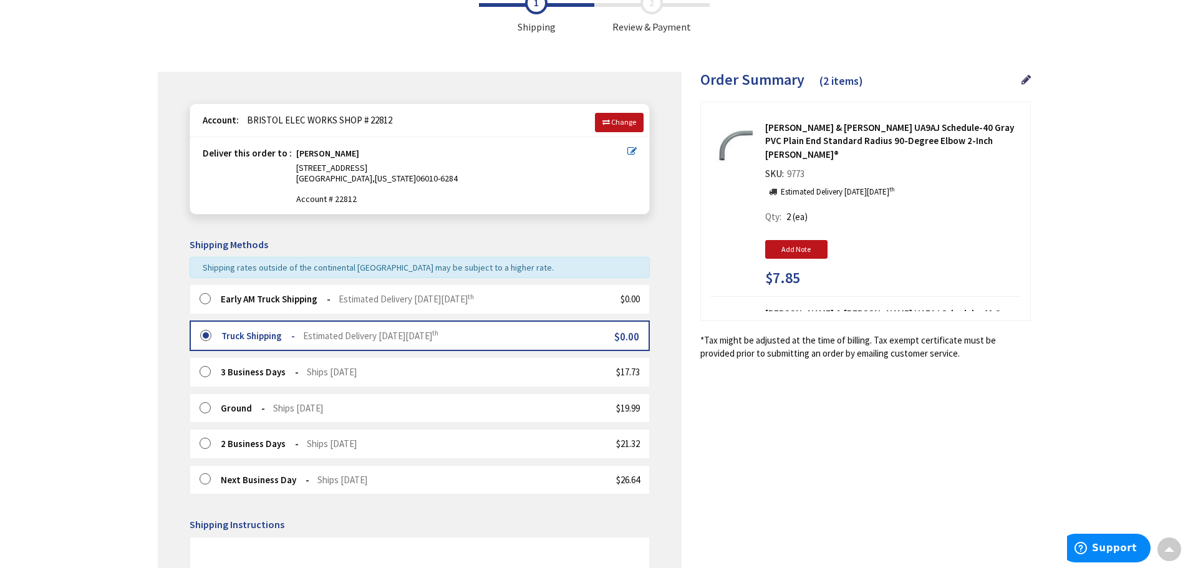
scroll to position [62, 0]
